Goal: Information Seeking & Learning: Learn about a topic

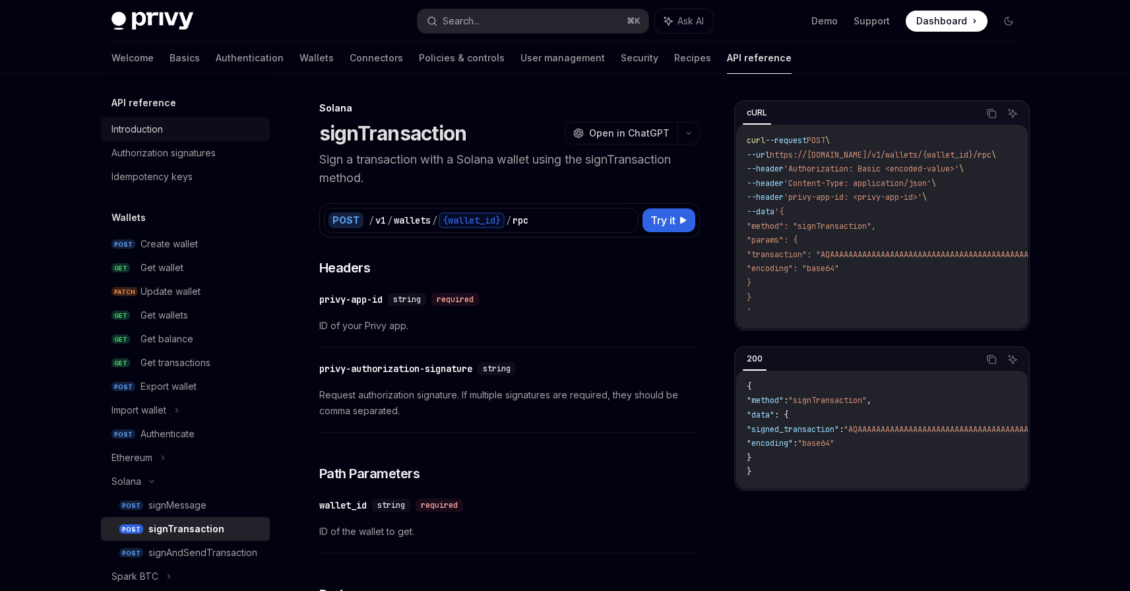
click at [150, 131] on div "Introduction" at bounding box center [136, 129] width 51 height 16
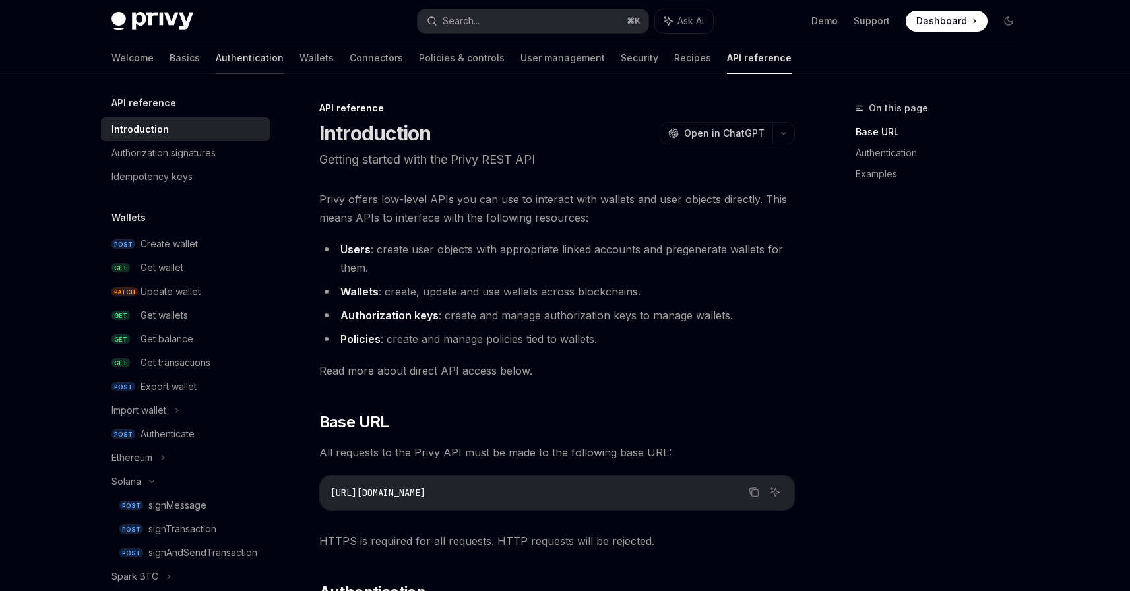
click at [216, 57] on link "Authentication" at bounding box center [250, 58] width 68 height 32
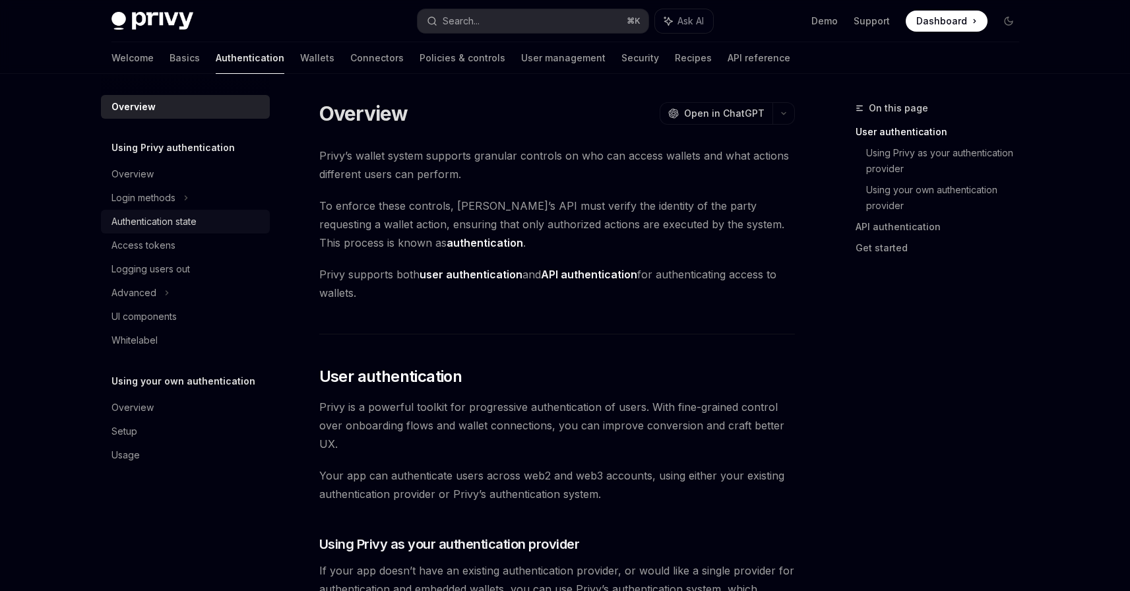
click at [165, 216] on div "Authentication state" at bounding box center [153, 222] width 85 height 16
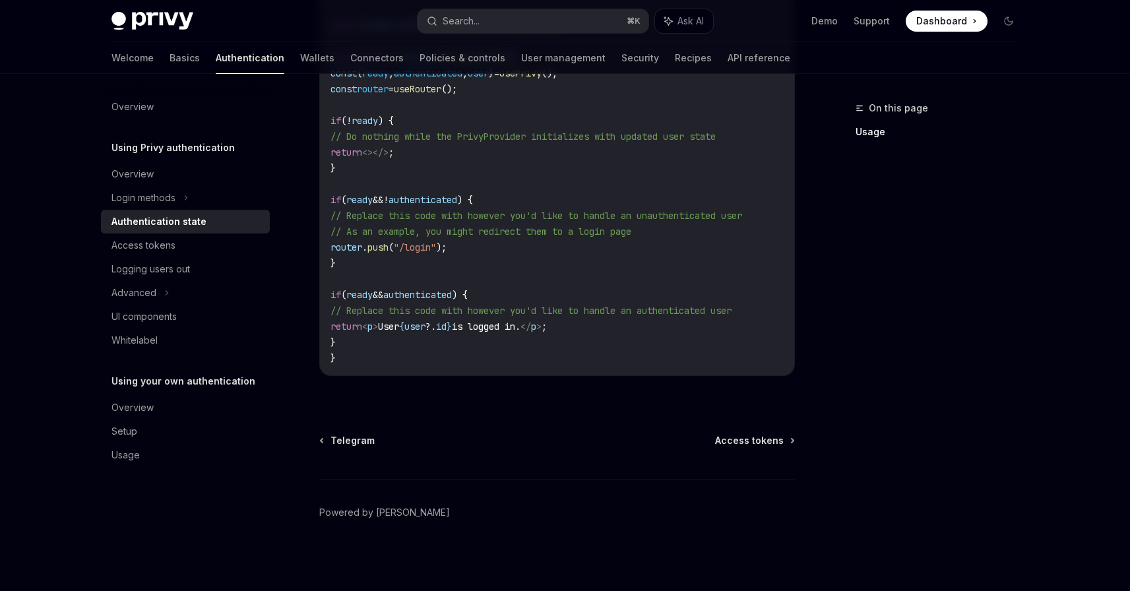
scroll to position [531, 0]
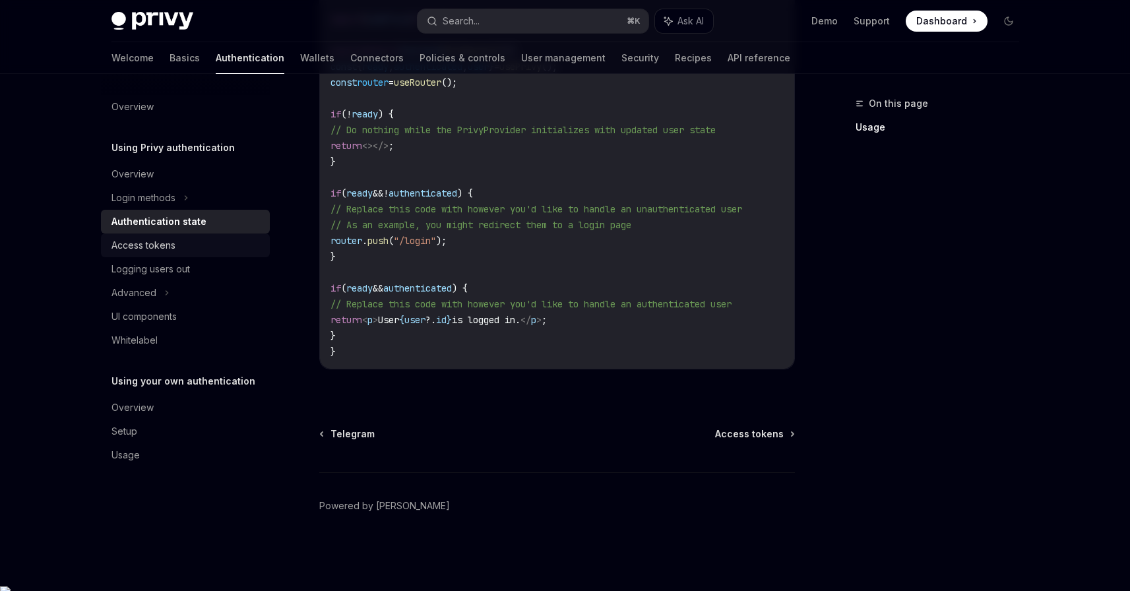
click at [146, 250] on div "Access tokens" at bounding box center [143, 245] width 64 height 16
type textarea "*"
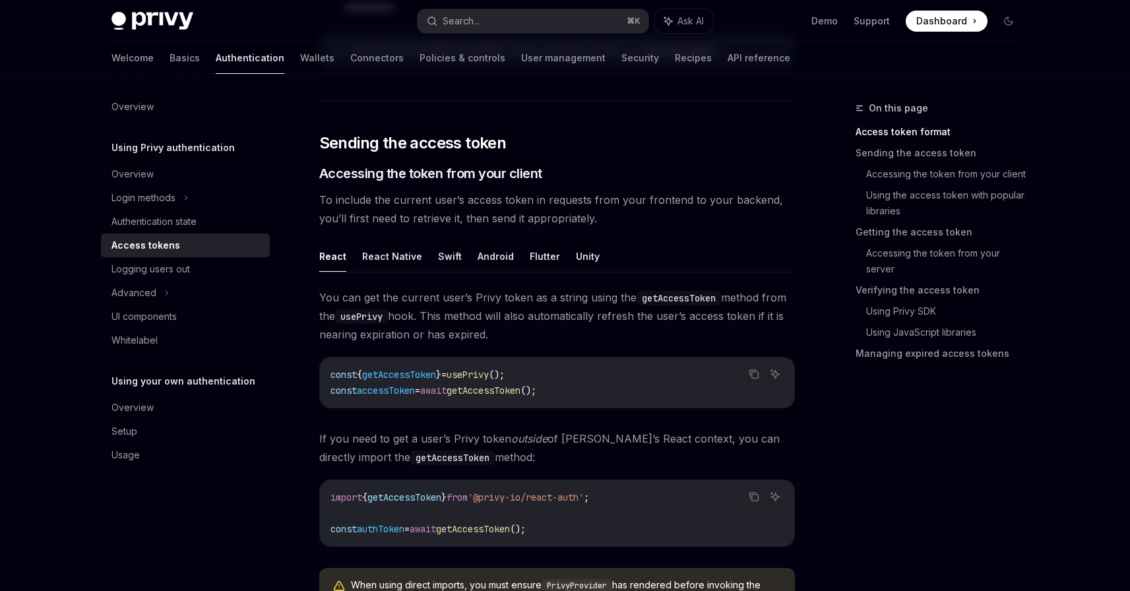
scroll to position [440, 0]
